Goal: Transaction & Acquisition: Purchase product/service

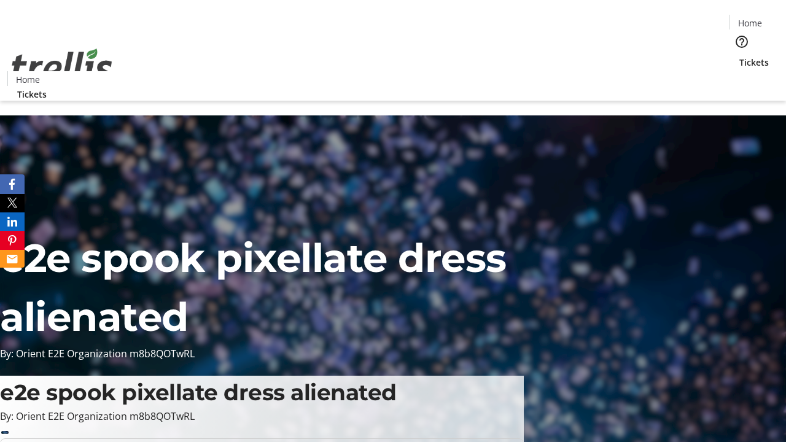
click at [739, 56] on span "Tickets" at bounding box center [753, 62] width 29 height 13
